Goal: Task Accomplishment & Management: Use online tool/utility

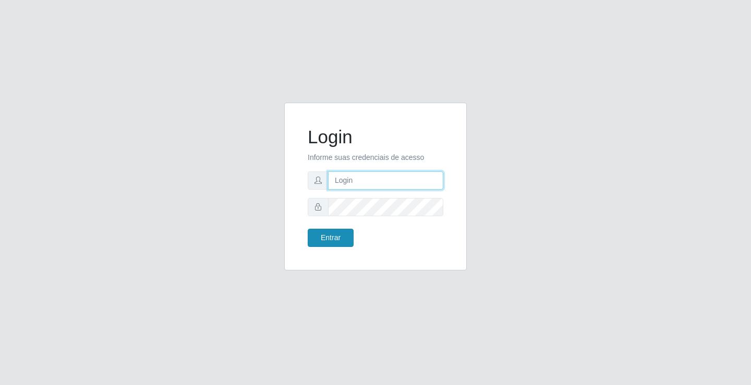
type input "[EMAIL_ADDRESS][DOMAIN_NAME]"
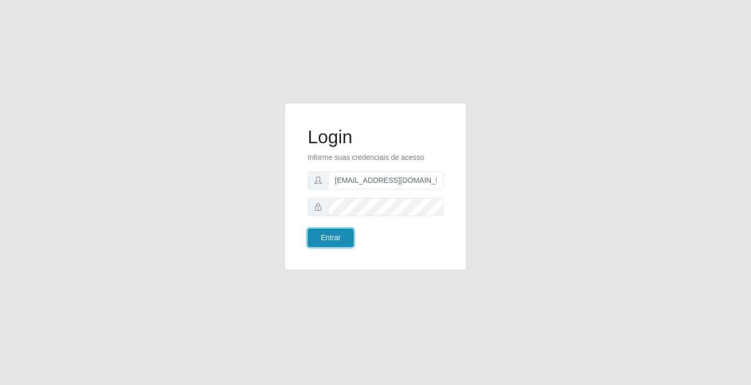
click at [315, 233] on button "Entrar" at bounding box center [331, 238] width 46 height 18
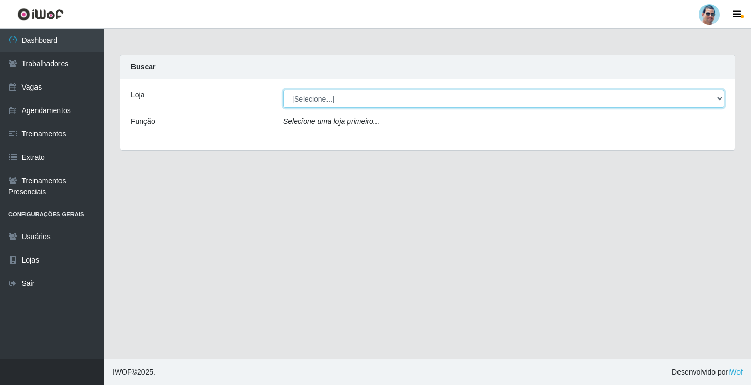
click at [346, 98] on select "[Selecione...] Mercadinho Extrabom" at bounding box center [503, 99] width 441 height 18
select select "175"
click at [283, 90] on select "[Selecione...] Mercadinho Extrabom" at bounding box center [503, 99] width 441 height 18
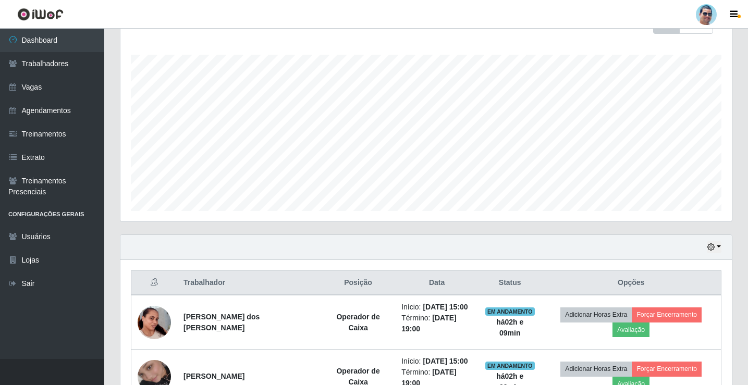
scroll to position [214, 0]
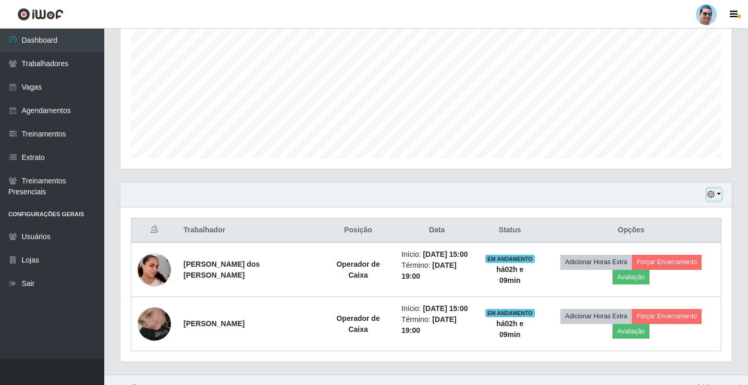
click at [713, 190] on button "button" at bounding box center [714, 195] width 15 height 12
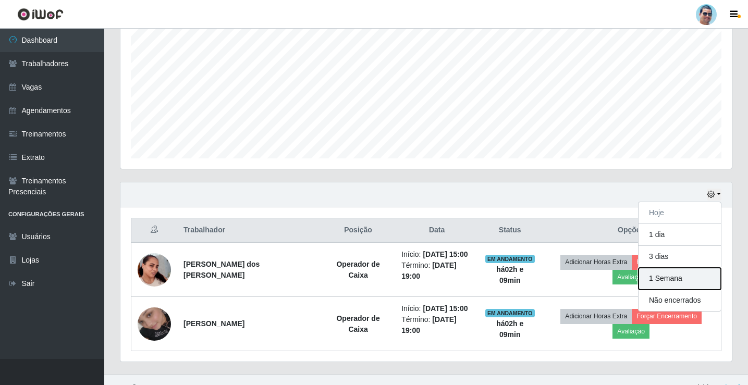
click at [676, 274] on button "1 Semana" at bounding box center [680, 279] width 82 height 22
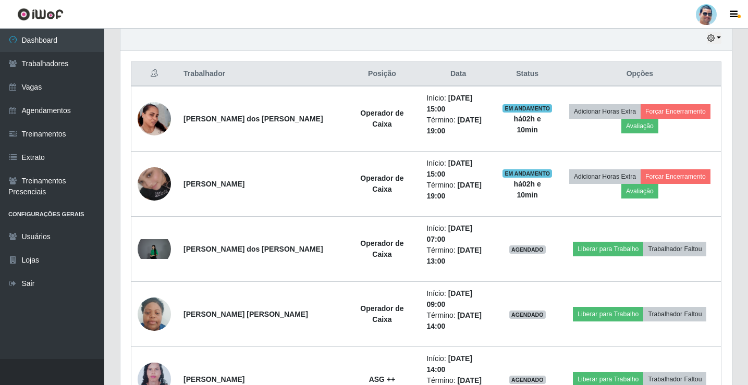
scroll to position [423, 0]
